Goal: Task Accomplishment & Management: Use online tool/utility

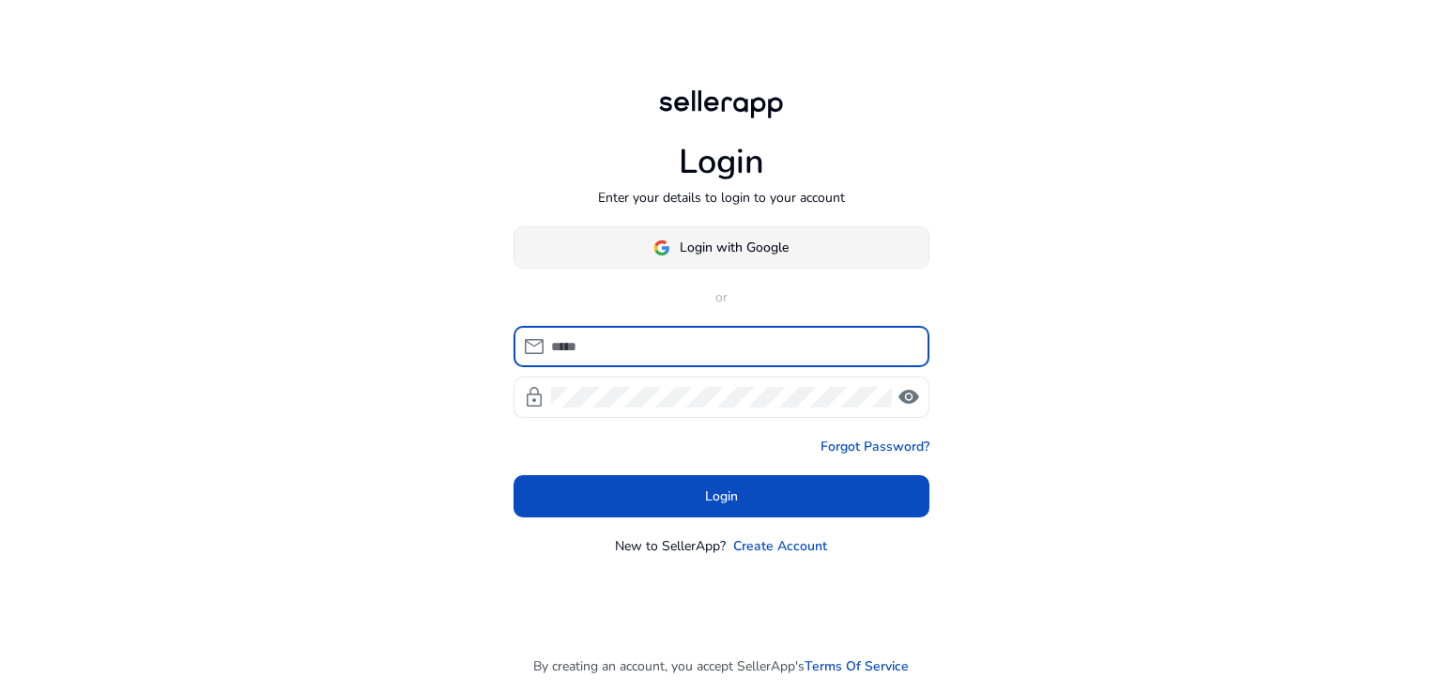
click at [743, 253] on button "Login with Google" at bounding box center [721, 247] width 416 height 42
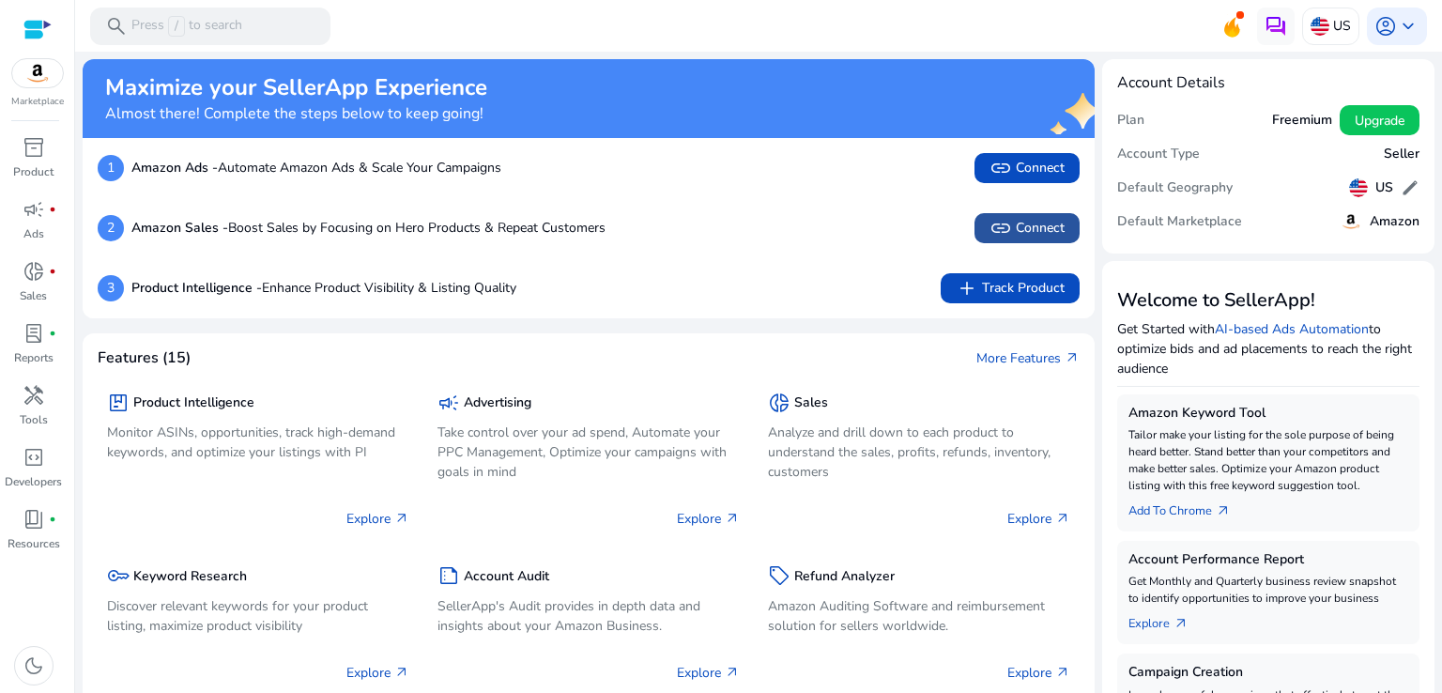
click at [1029, 235] on span "link Connect" at bounding box center [1026, 228] width 75 height 23
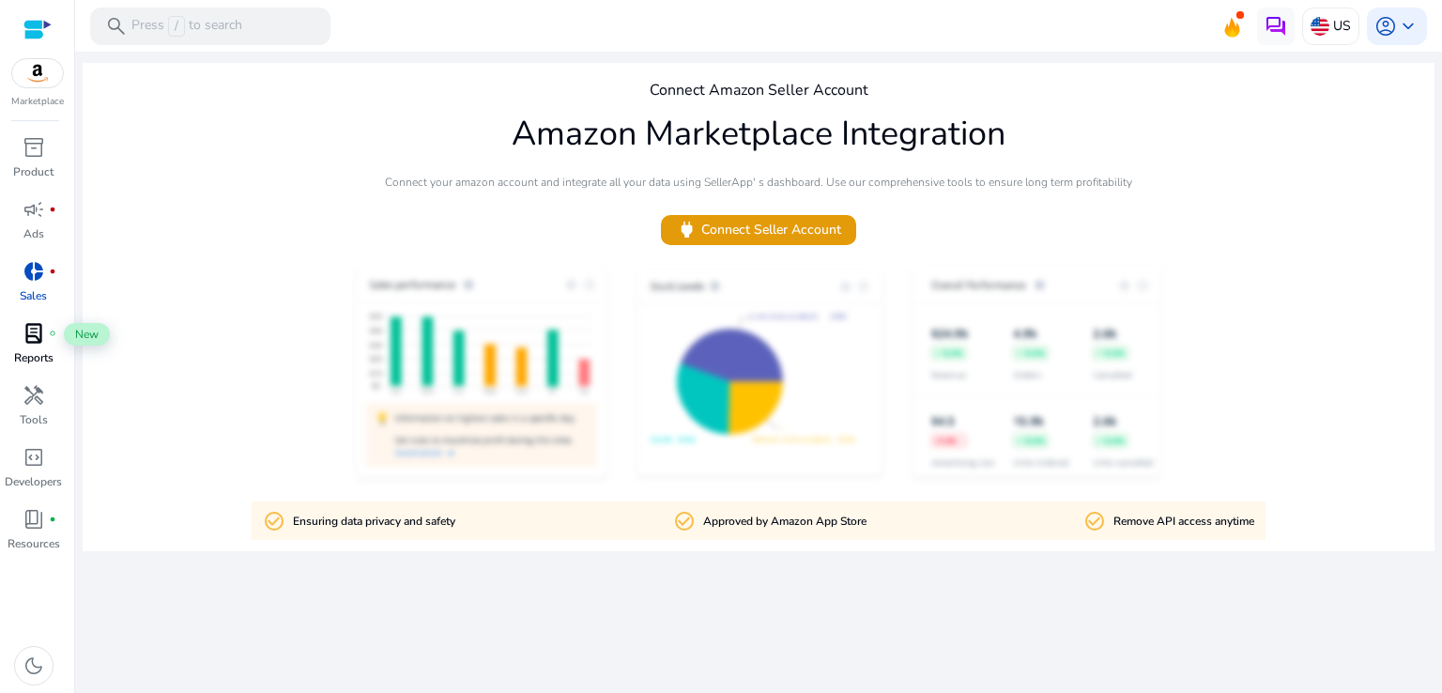
click at [31, 339] on span "lab_profile" at bounding box center [34, 333] width 23 height 23
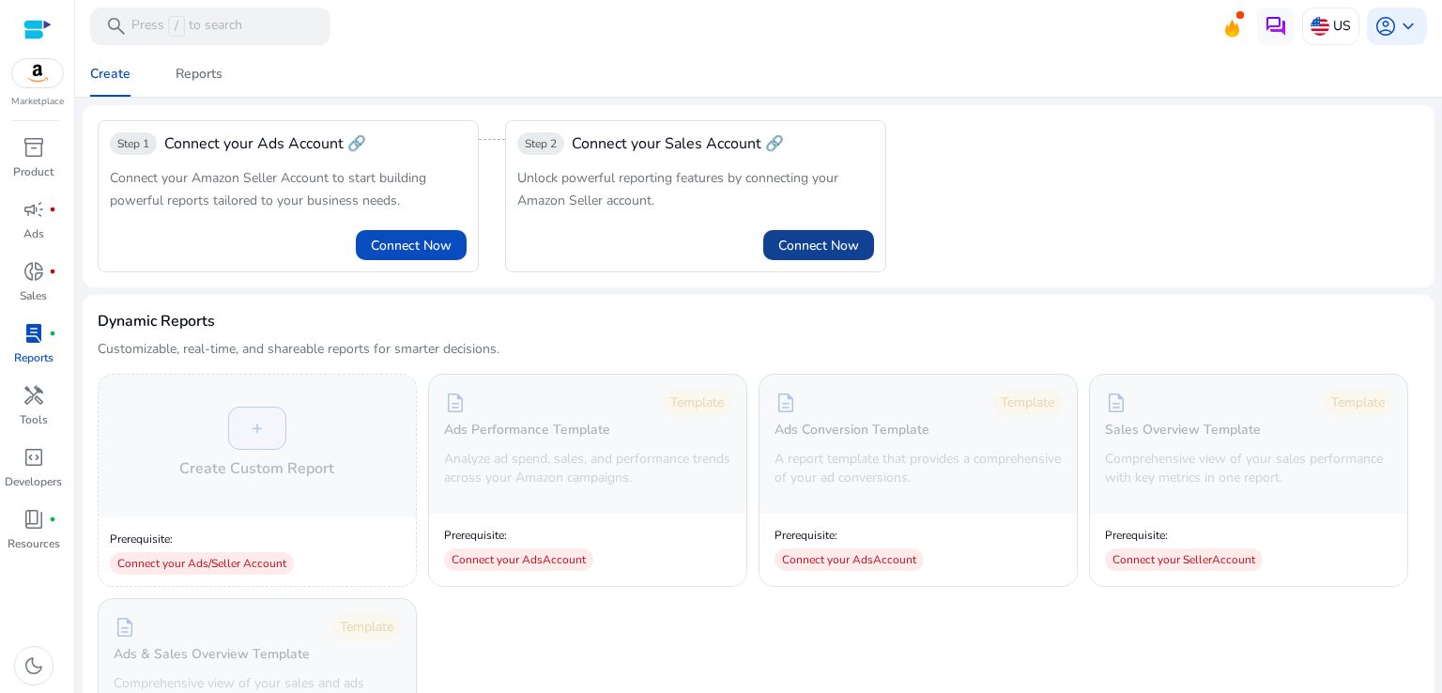
click at [816, 253] on span "Connect Now" at bounding box center [818, 246] width 81 height 20
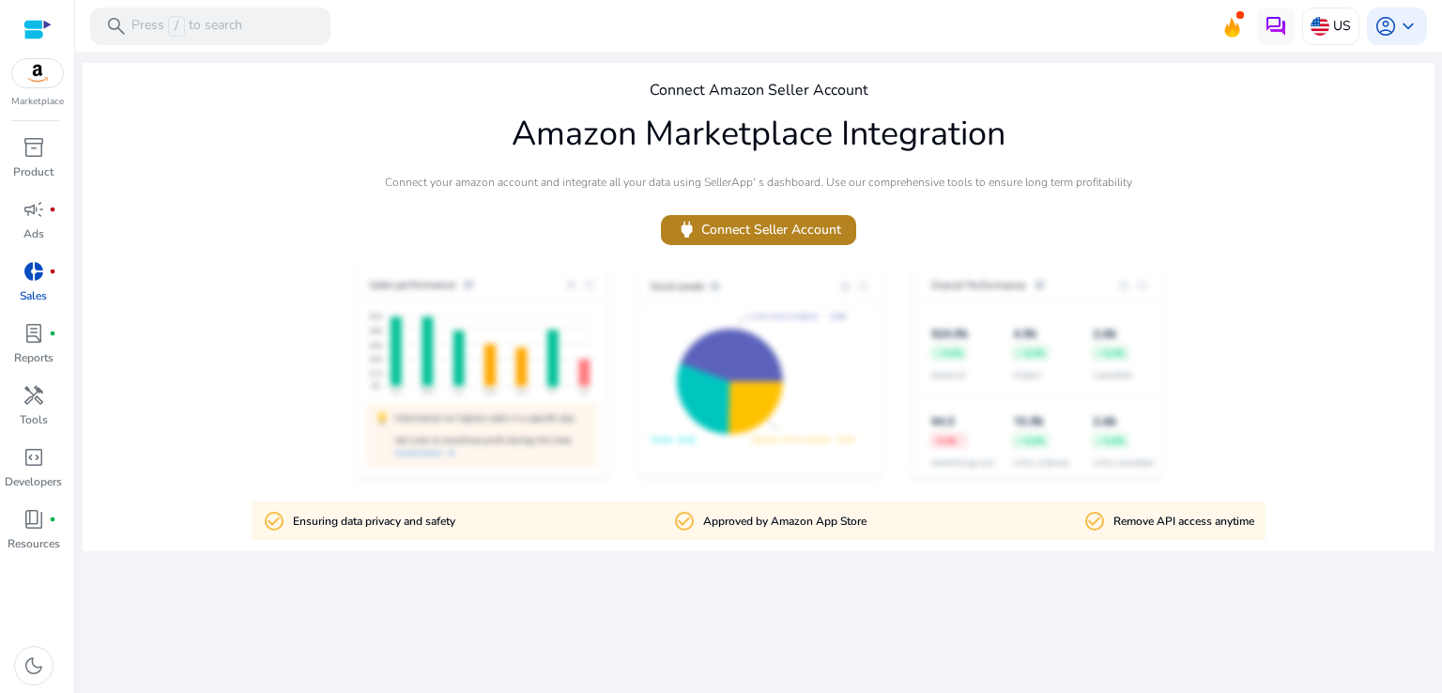
click at [766, 228] on span "power Connect Seller Account" at bounding box center [758, 230] width 165 height 22
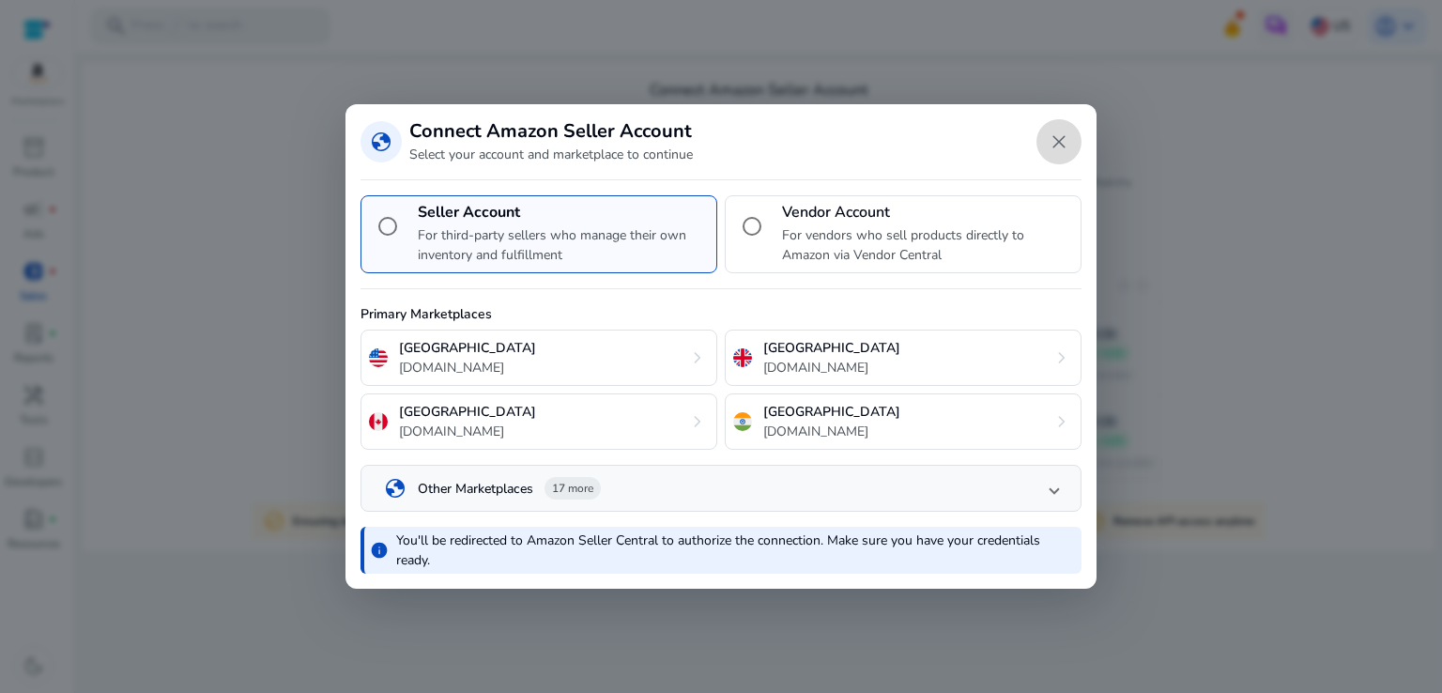
click at [1064, 136] on span "Close dialog" at bounding box center [1058, 141] width 45 height 45
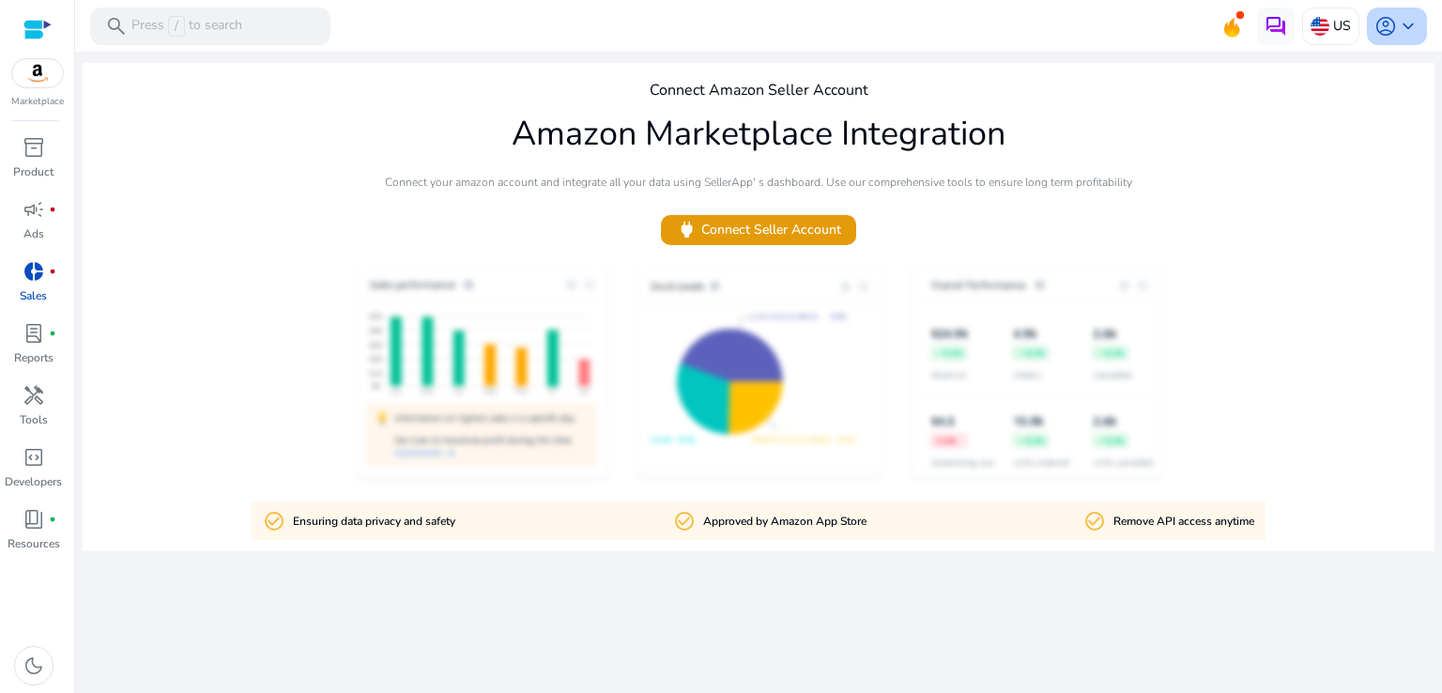
click at [1412, 26] on span "keyboard_arrow_down" at bounding box center [1408, 26] width 23 height 23
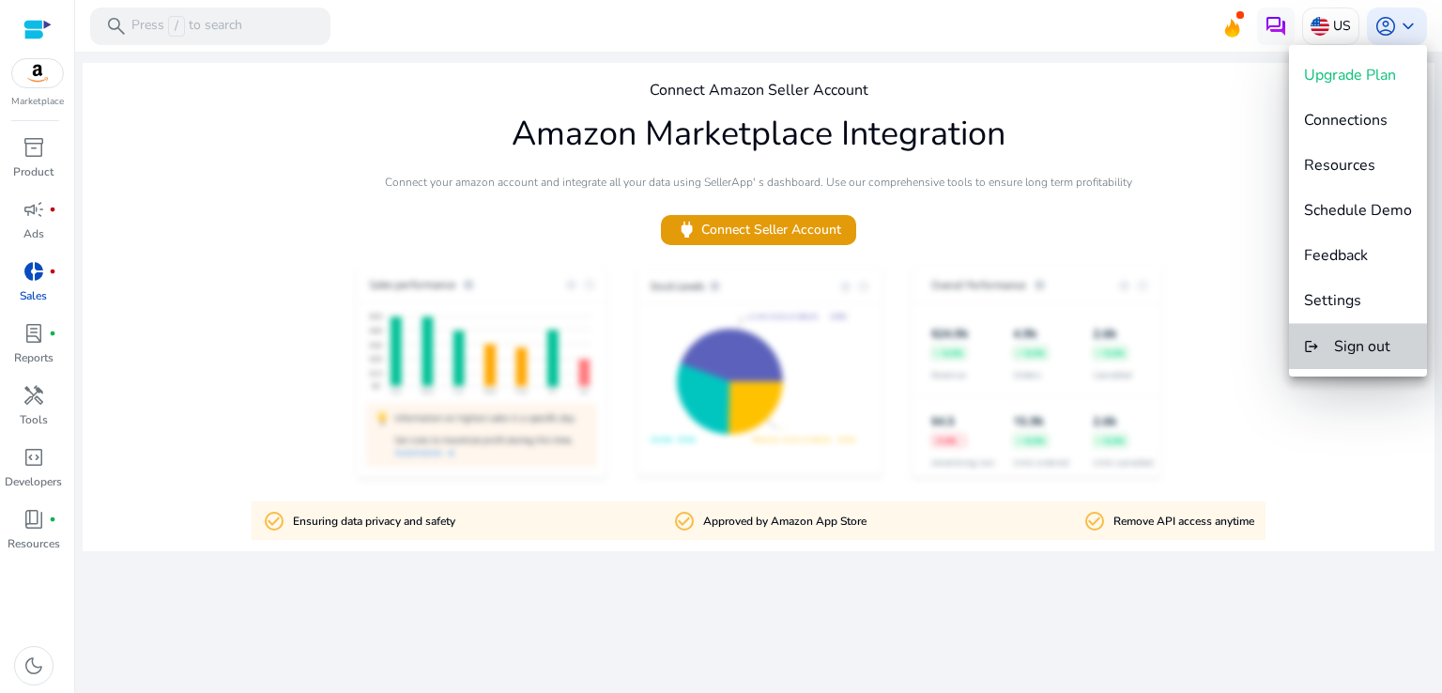
click at [1389, 357] on button "logout Sign out" at bounding box center [1358, 346] width 138 height 45
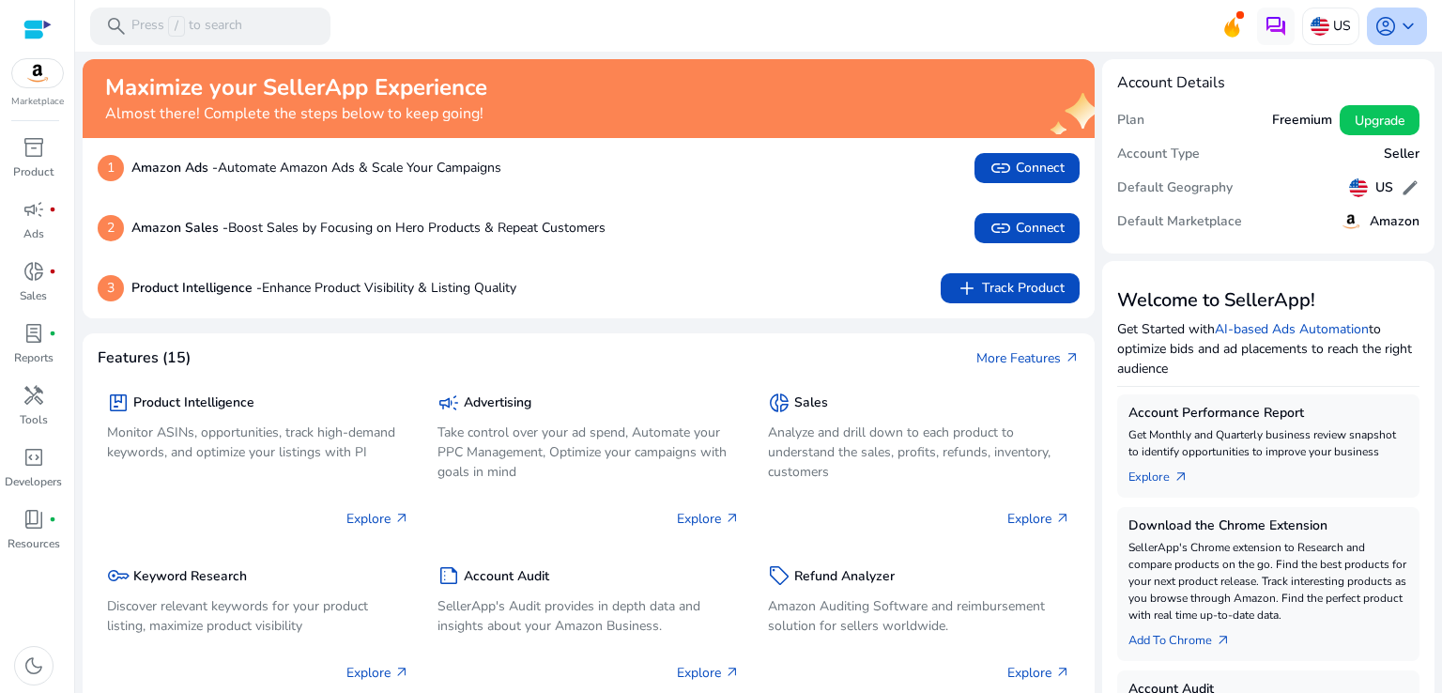
click at [1402, 18] on span "keyboard_arrow_down" at bounding box center [1408, 26] width 23 height 23
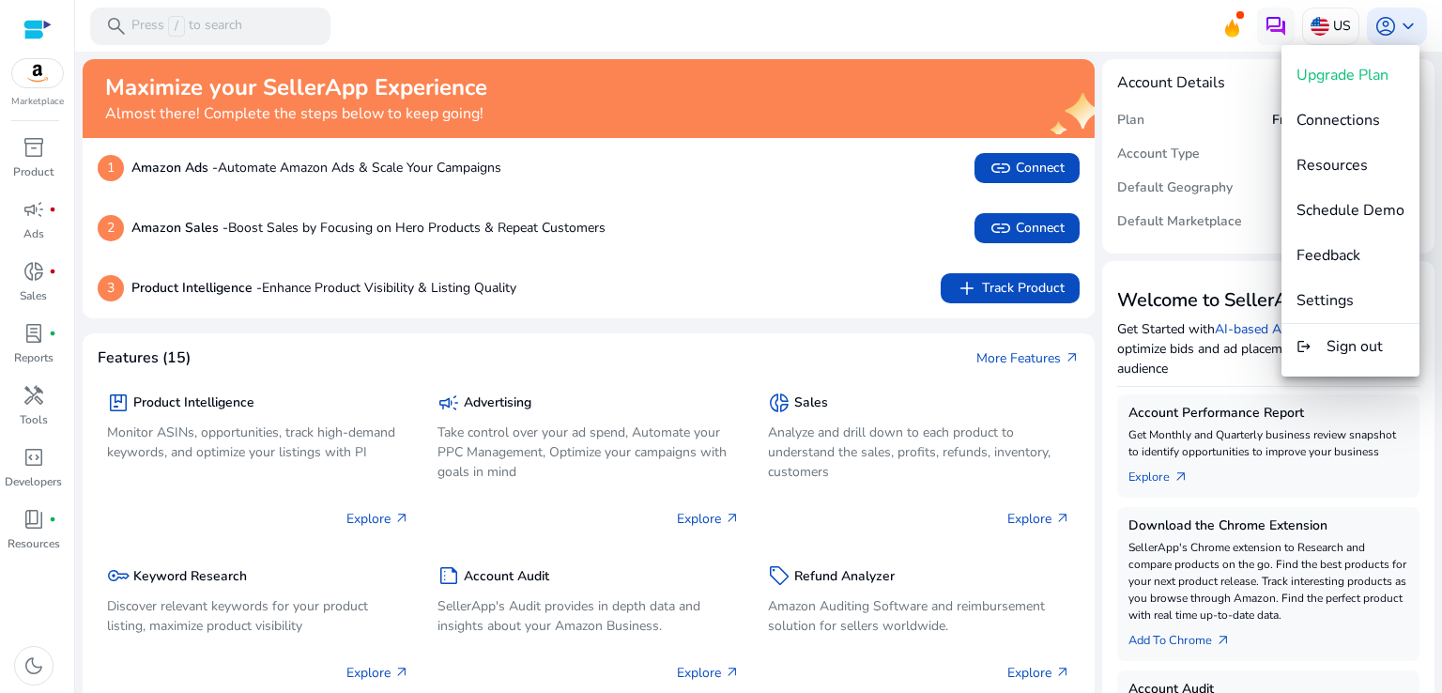
click at [1269, 25] on div at bounding box center [721, 346] width 1442 height 693
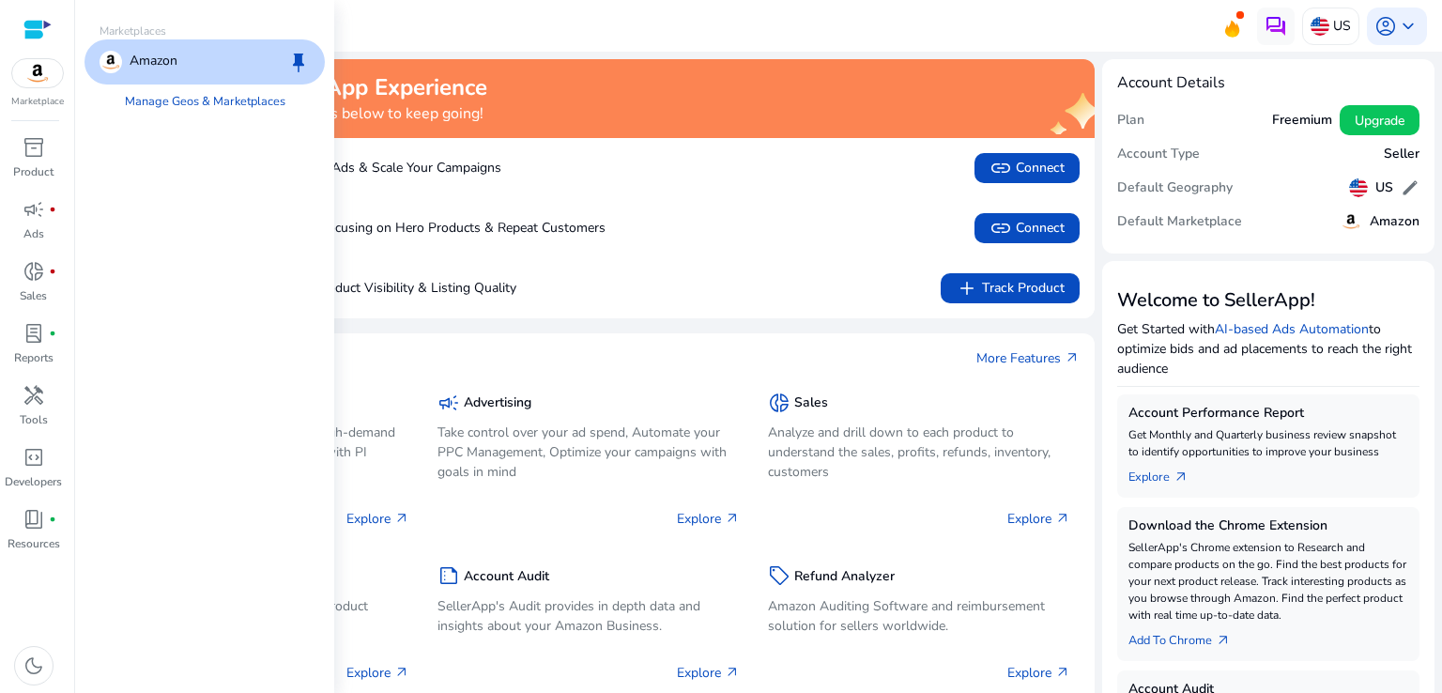
click at [35, 79] on img at bounding box center [37, 73] width 51 height 28
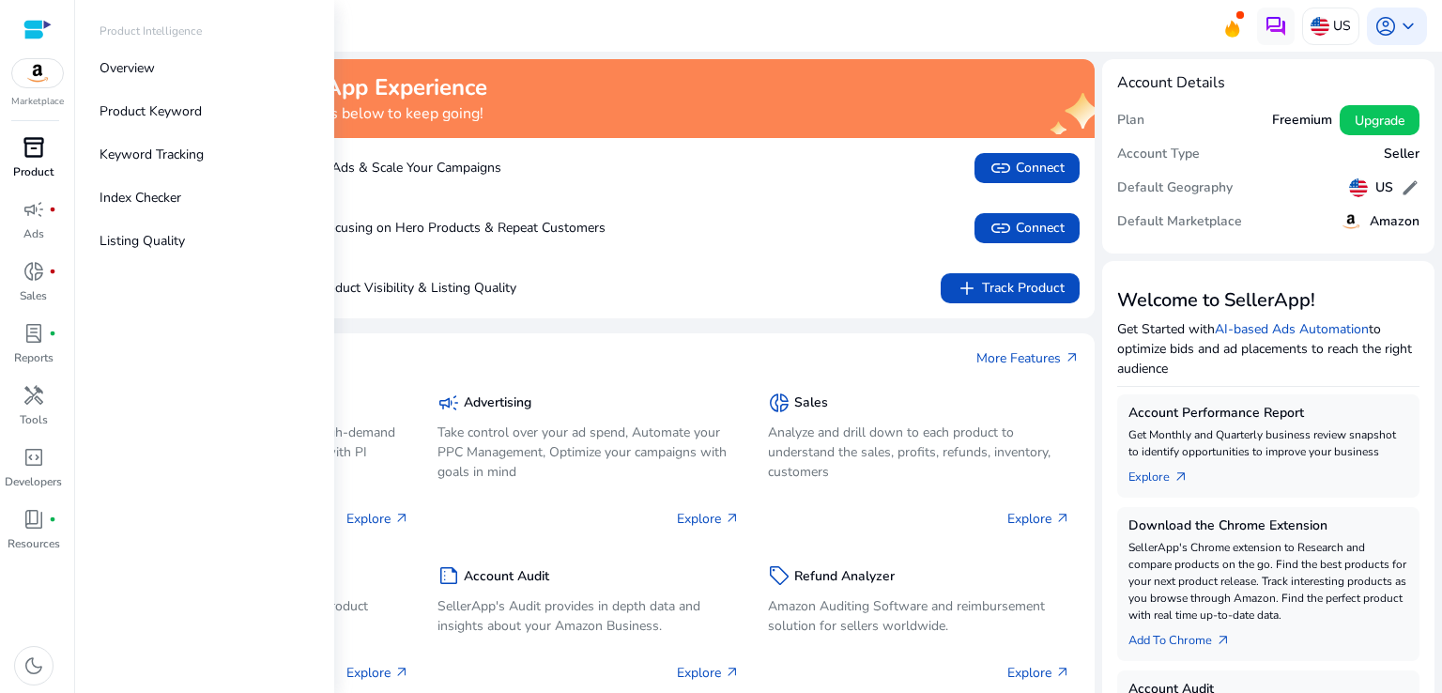
click at [26, 142] on span "inventory_2" at bounding box center [34, 147] width 23 height 23
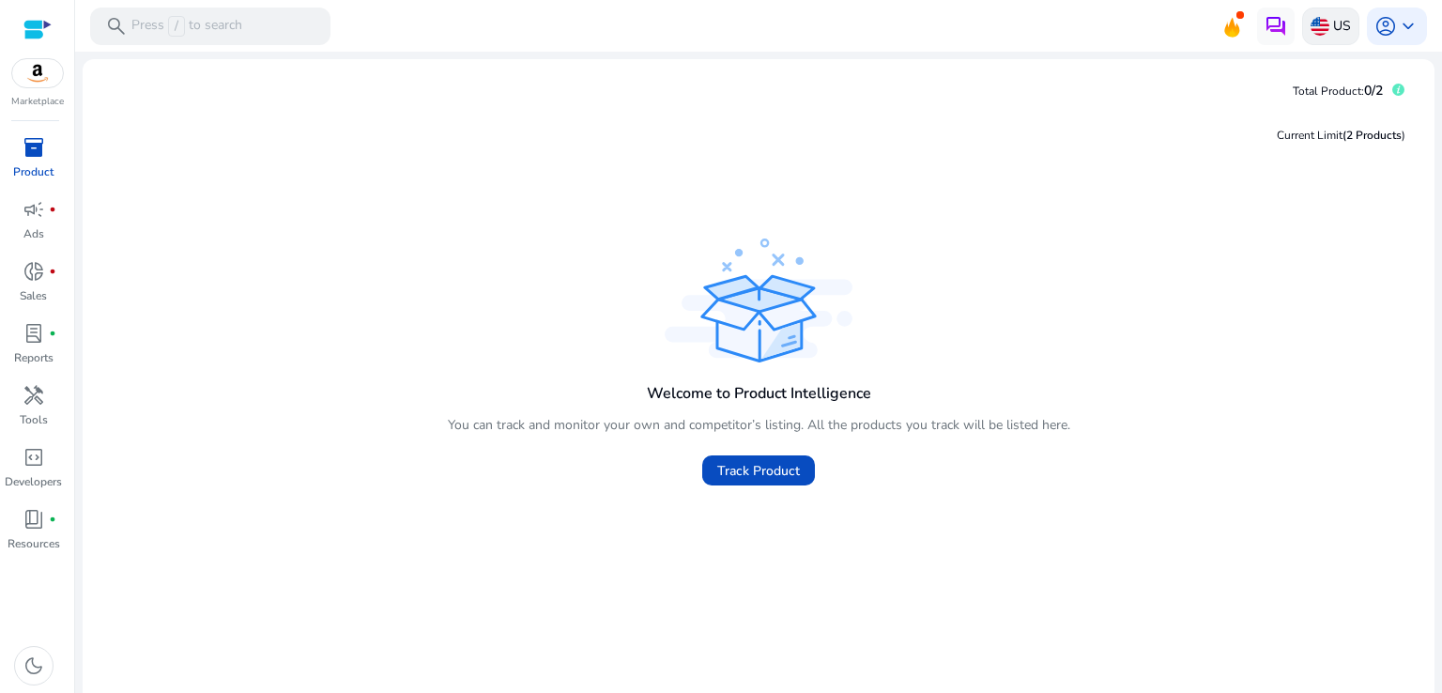
click at [1316, 27] on img at bounding box center [1319, 26] width 19 height 19
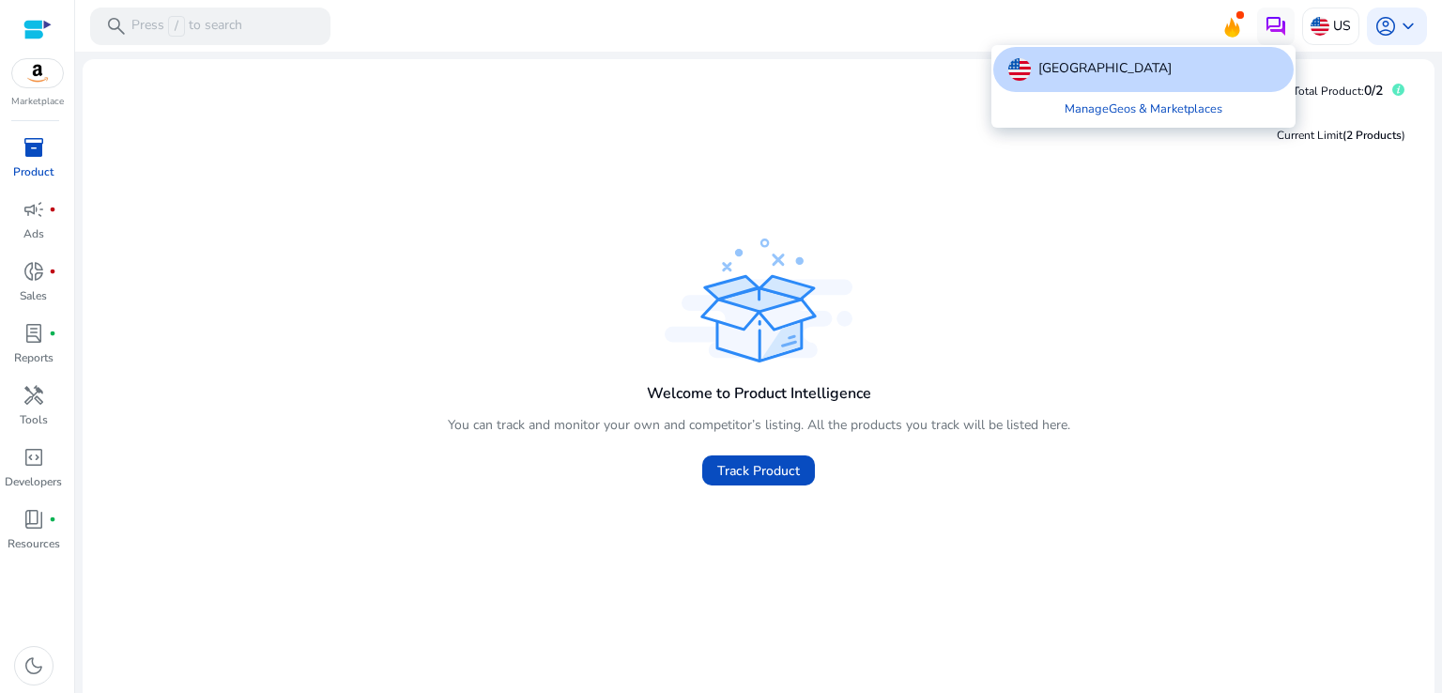
click at [1384, 33] on div at bounding box center [721, 346] width 1442 height 693
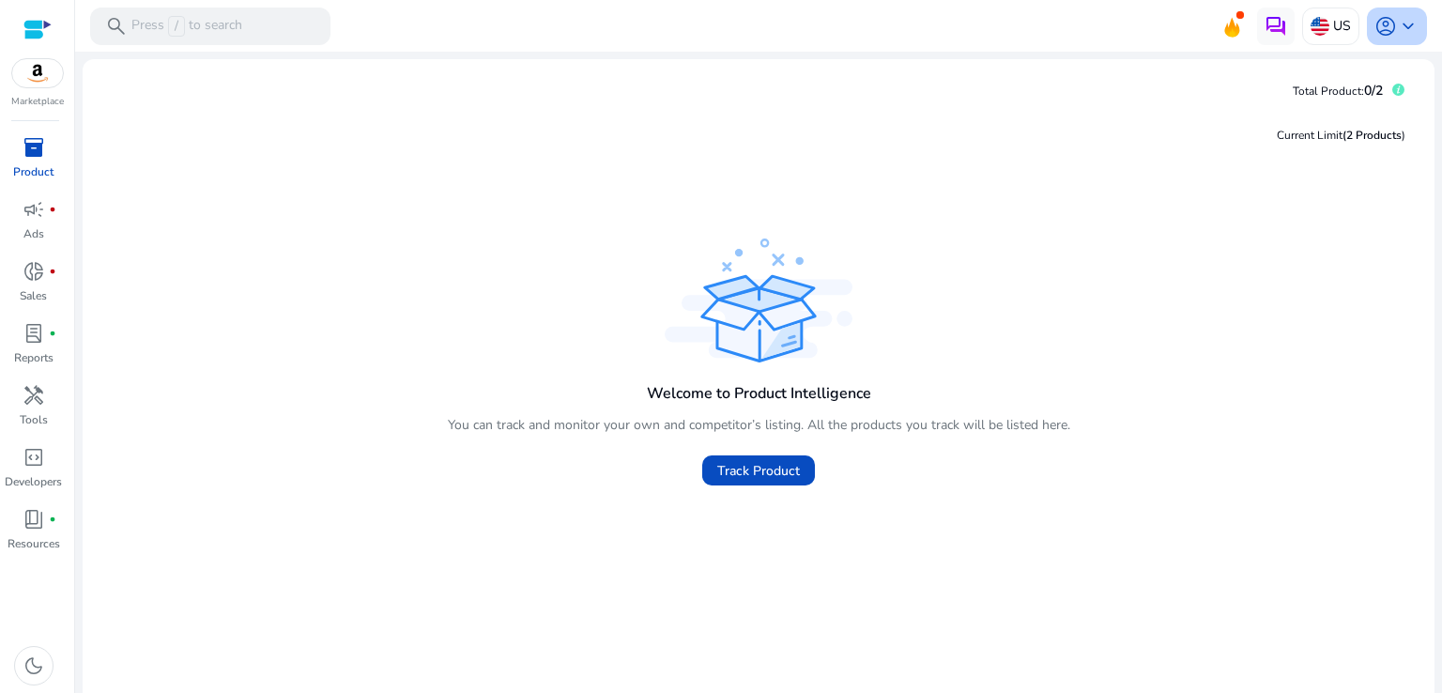
click at [1413, 20] on div "account_circle keyboard_arrow_down" at bounding box center [1397, 27] width 60 height 38
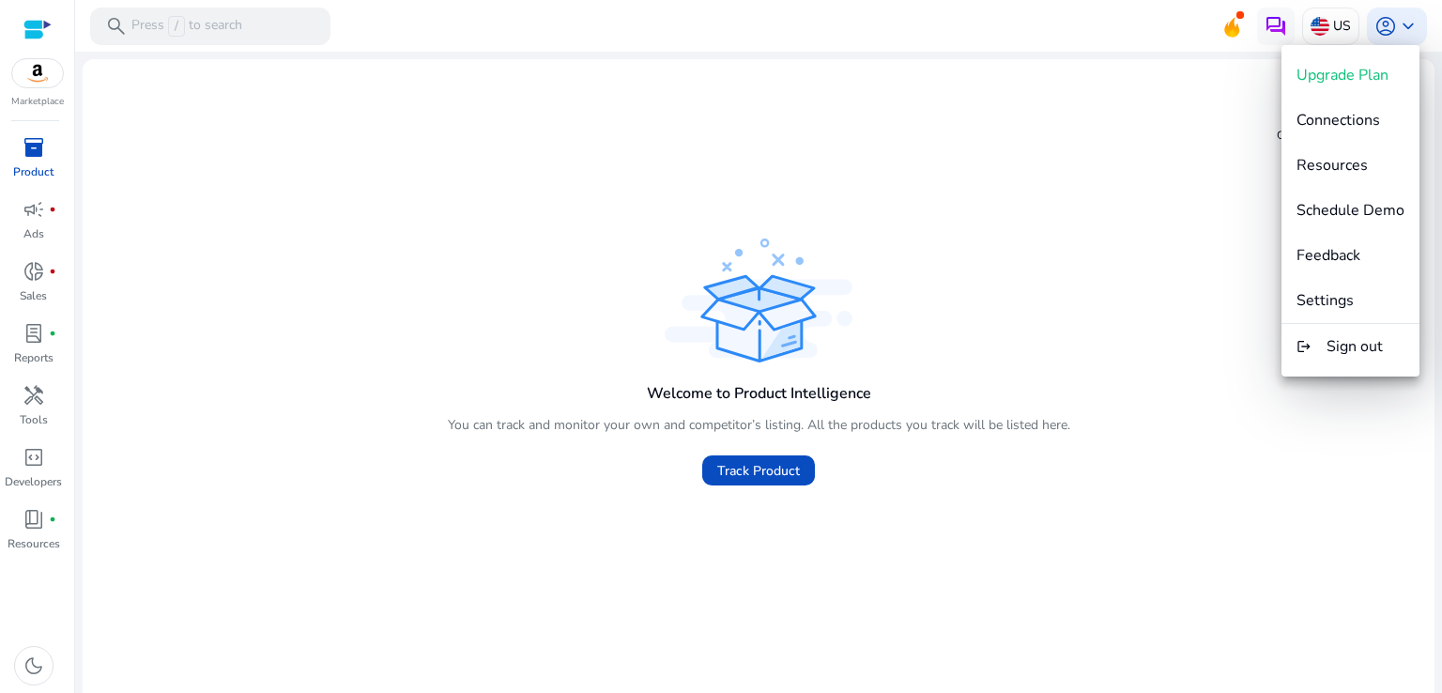
click at [1096, 181] on div at bounding box center [721, 346] width 1442 height 693
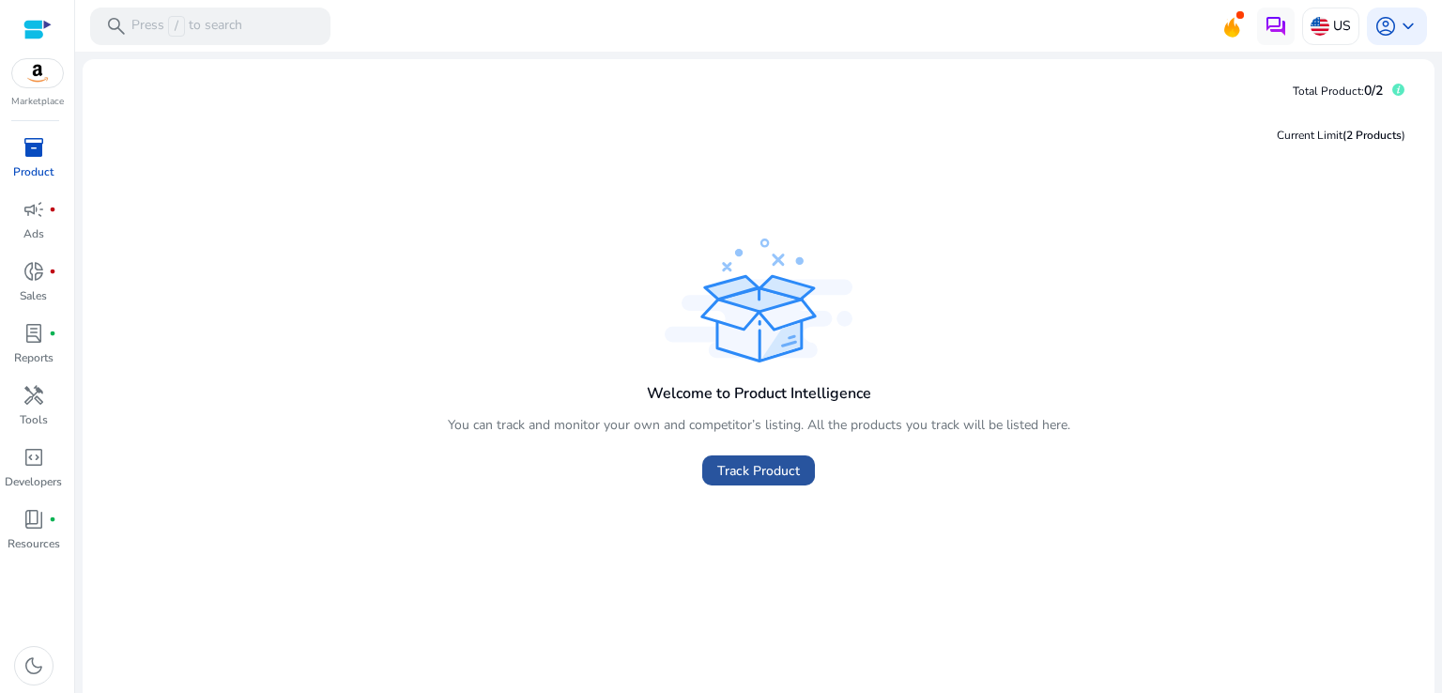
click at [725, 471] on span "Track Product" at bounding box center [758, 471] width 83 height 20
